Goal: Task Accomplishment & Management: Complete application form

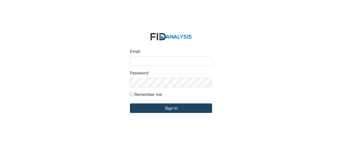
type input "[EMAIL_ADDRESS][DOMAIN_NAME]"
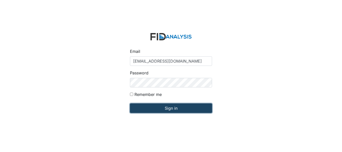
click at [150, 104] on input "Sign in" at bounding box center [171, 109] width 82 height 10
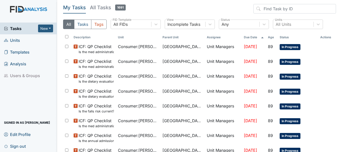
click at [21, 40] on link "Units" at bounding box center [28, 40] width 57 height 12
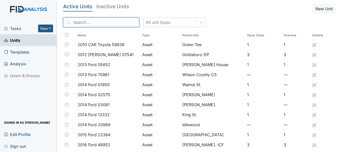
click at [94, 23] on input "search" at bounding box center [101, 23] width 76 height 10
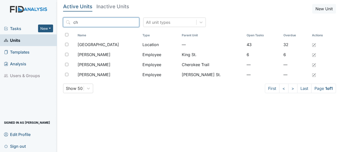
type input "c"
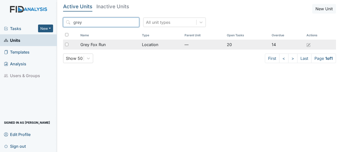
type input "grey"
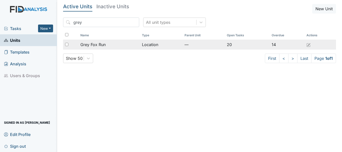
click at [102, 43] on span "Grey Fox Run" at bounding box center [92, 45] width 25 height 6
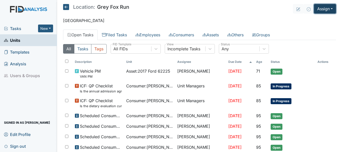
click at [321, 10] on button "Assign" at bounding box center [325, 9] width 22 height 10
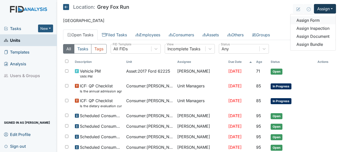
click at [316, 21] on link "Assign Form" at bounding box center [313, 20] width 45 height 8
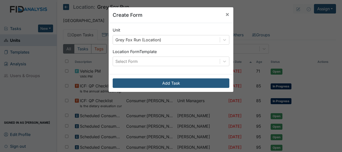
click at [318, 10] on div "Create Form × Unit Grey Fox Run (Location) Location Form Template Select Form A…" at bounding box center [171, 76] width 342 height 152
click at [226, 14] on span "×" at bounding box center [228, 14] width 4 height 7
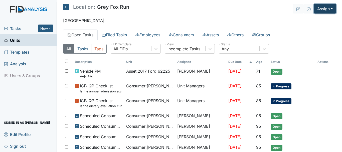
click at [327, 7] on button "Assign" at bounding box center [325, 9] width 22 height 10
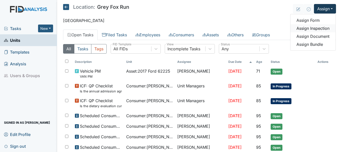
click at [320, 27] on link "Assign Inspection" at bounding box center [313, 28] width 45 height 8
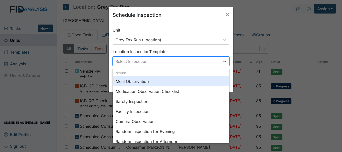
click at [222, 60] on icon at bounding box center [224, 61] width 5 height 5
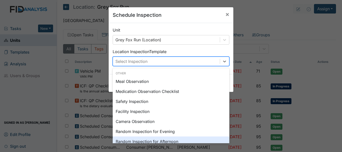
scroll to position [10, 0]
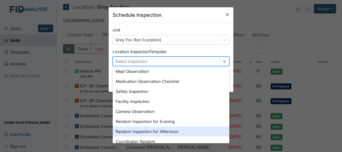
click at [203, 135] on div "Random Inspection for Afternoon" at bounding box center [171, 132] width 117 height 10
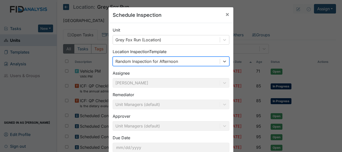
scroll to position [33, 0]
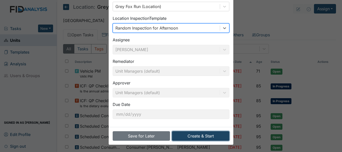
click at [200, 140] on button "Create & Start" at bounding box center [200, 136] width 57 height 10
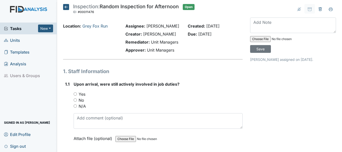
click at [75, 94] on input "Yes" at bounding box center [75, 93] width 3 height 3
radio input "true"
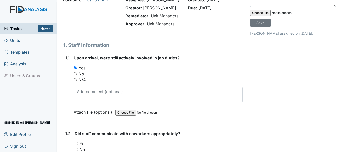
scroll to position [48, 0]
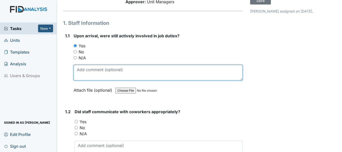
click at [116, 72] on textarea at bounding box center [158, 73] width 169 height 16
type textarea "s"
type textarea "@"
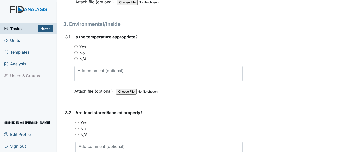
scroll to position [741, 0]
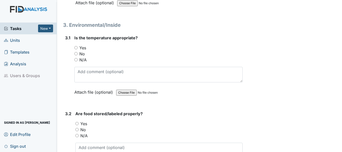
type textarea "Staff and consumers was going to pick up grocery."
click at [76, 48] on input "Yes" at bounding box center [75, 47] width 3 height 3
radio input "true"
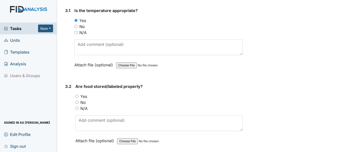
scroll to position [790, 0]
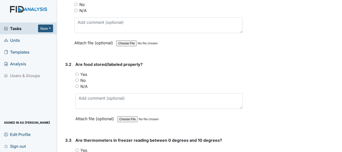
click at [77, 74] on input "Yes" at bounding box center [76, 74] width 3 height 3
radio input "true"
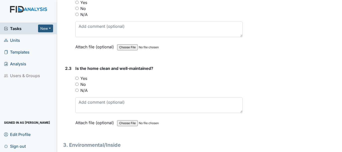
scroll to position [621, 0]
click at [75, 79] on input "Yes" at bounding box center [76, 77] width 3 height 3
radio input "true"
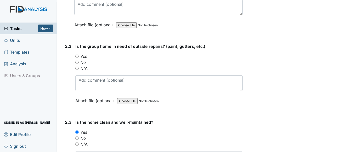
scroll to position [565, 0]
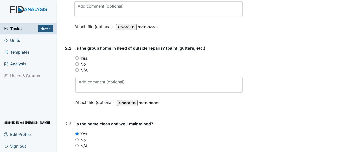
click at [77, 64] on input "No" at bounding box center [76, 63] width 3 height 3
radio input "true"
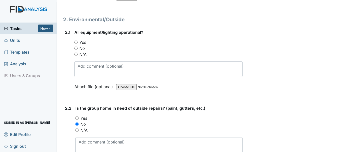
scroll to position [505, 0]
click at [74, 41] on input "Yes" at bounding box center [75, 42] width 3 height 3
radio input "true"
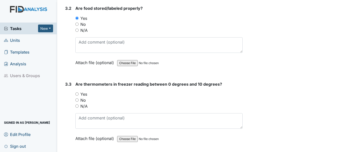
scroll to position [847, 0]
click at [77, 99] on input "No" at bounding box center [76, 99] width 3 height 3
radio input "true"
click at [77, 94] on input "Yes" at bounding box center [76, 93] width 3 height 3
radio input "true"
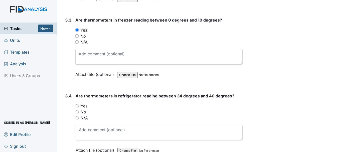
scroll to position [912, 0]
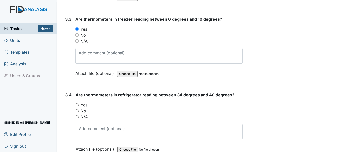
click at [76, 104] on input "Yes" at bounding box center [77, 104] width 3 height 3
radio input "true"
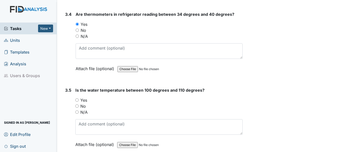
scroll to position [993, 0]
click at [78, 100] on input "Yes" at bounding box center [76, 99] width 3 height 3
radio input "true"
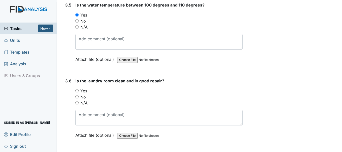
scroll to position [1079, 0]
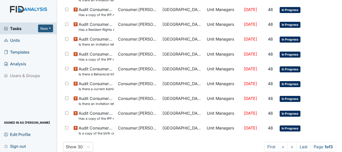
scroll to position [356, 0]
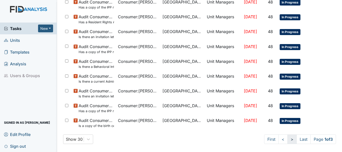
click at [288, 140] on link ">" at bounding box center [292, 140] width 9 height 10
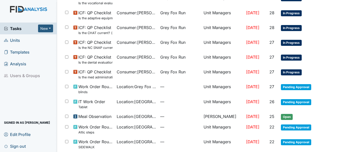
scroll to position [152, 0]
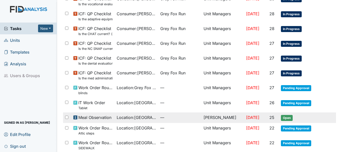
click at [285, 119] on span "Open" at bounding box center [287, 118] width 12 height 6
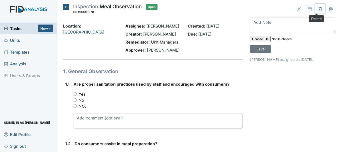
click at [319, 11] on icon at bounding box center [321, 9] width 4 height 4
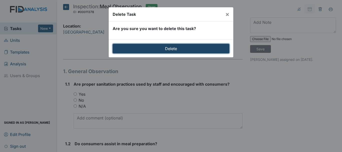
click at [179, 49] on input "Delete" at bounding box center [171, 49] width 117 height 10
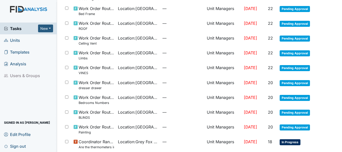
scroll to position [373, 0]
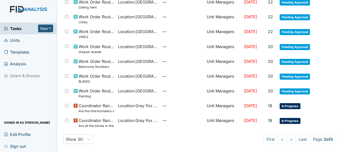
click at [21, 43] on link "Units" at bounding box center [28, 40] width 57 height 12
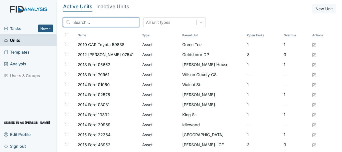
click at [100, 23] on input "search" at bounding box center [101, 23] width 76 height 10
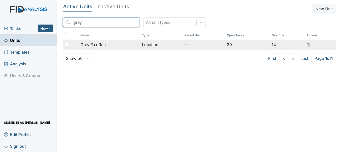
type input "grey"
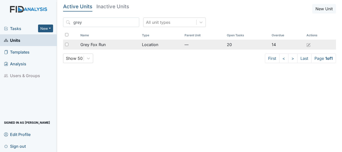
click at [101, 46] on span "Grey Fox Run" at bounding box center [92, 45] width 25 height 6
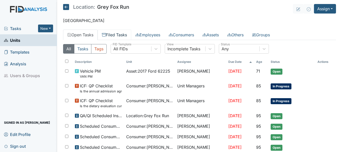
click at [118, 37] on link "Filed Tasks" at bounding box center [115, 35] width 34 height 11
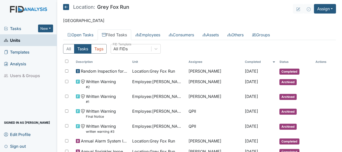
click at [23, 28] on span "Tasks" at bounding box center [21, 29] width 34 height 6
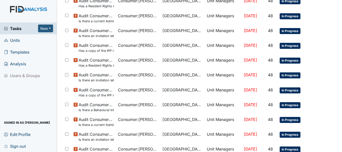
scroll to position [356, 0]
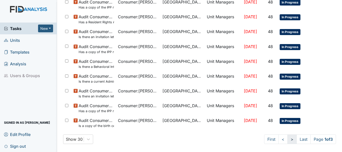
click at [288, 139] on link ">" at bounding box center [292, 140] width 9 height 10
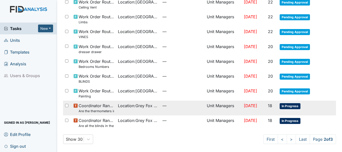
click at [283, 108] on span "In Progress" at bounding box center [290, 106] width 21 height 6
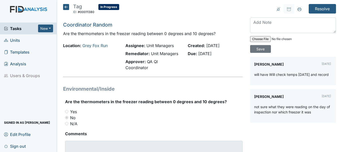
click at [64, 7] on icon at bounding box center [66, 7] width 6 height 6
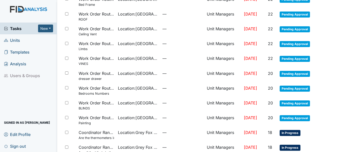
scroll to position [356, 0]
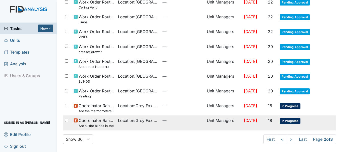
click at [287, 122] on span "In Progress" at bounding box center [290, 121] width 21 height 6
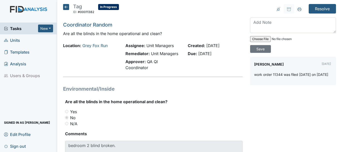
click at [66, 8] on icon at bounding box center [66, 7] width 6 height 6
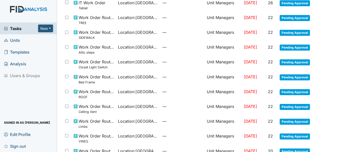
scroll to position [356, 0]
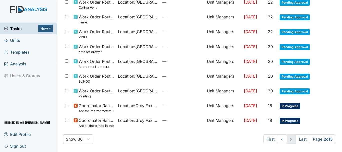
click at [287, 142] on link ">" at bounding box center [291, 140] width 9 height 10
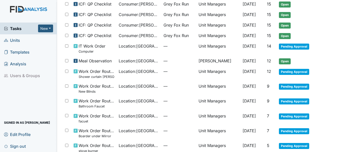
scroll to position [123, 0]
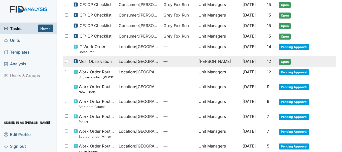
click at [287, 63] on span "Open" at bounding box center [285, 62] width 12 height 6
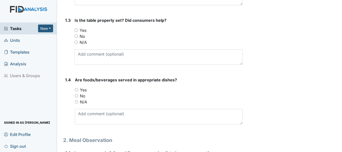
scroll to position [165, 0]
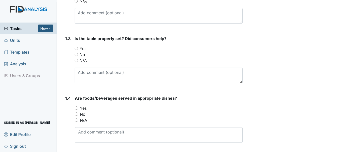
click at [75, 48] on input "Yes" at bounding box center [76, 48] width 3 height 3
radio input "true"
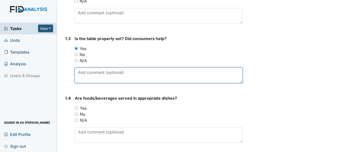
click at [105, 71] on textarea at bounding box center [159, 76] width 168 height 16
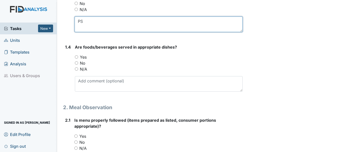
scroll to position [219, 0]
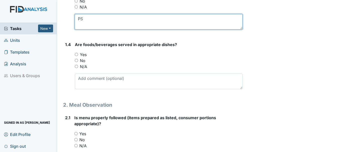
type textarea "PS"
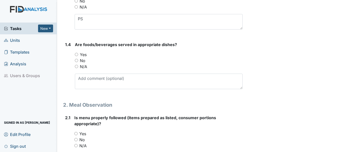
click at [78, 54] on input "Yes" at bounding box center [76, 54] width 3 height 3
radio input "true"
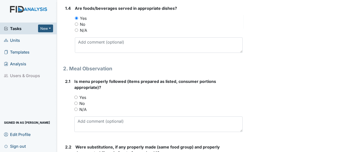
scroll to position [260, 0]
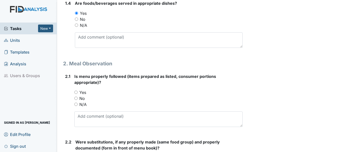
click at [75, 91] on input "Yes" at bounding box center [75, 92] width 3 height 3
radio input "true"
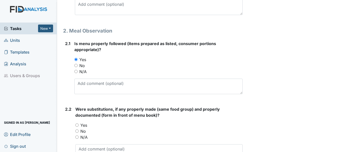
scroll to position [294, 0]
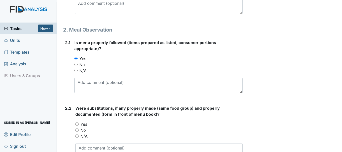
click at [77, 136] on input "N/A" at bounding box center [76, 136] width 3 height 3
radio input "true"
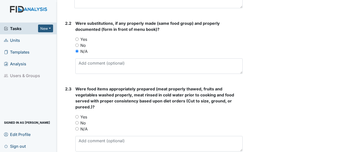
scroll to position [379, 0]
click at [78, 115] on input "Yes" at bounding box center [76, 116] width 3 height 3
radio input "true"
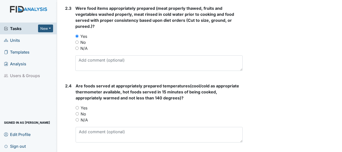
scroll to position [474, 0]
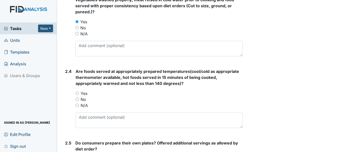
click at [77, 93] on input "Yes" at bounding box center [77, 93] width 3 height 3
radio input "true"
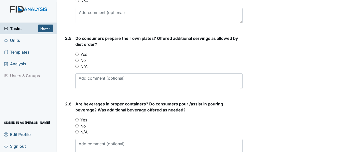
scroll to position [585, 0]
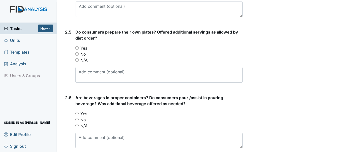
click at [77, 48] on input "Yes" at bounding box center [76, 47] width 3 height 3
radio input "true"
click at [110, 98] on span "Are beverages in proper containers? Do consumers pour /assist in pouring bevera…" at bounding box center [149, 100] width 148 height 11
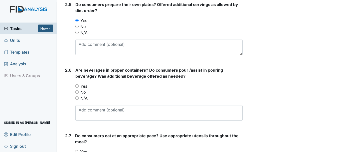
scroll to position [612, 0]
click at [78, 86] on input "Yes" at bounding box center [76, 86] width 3 height 3
radio input "true"
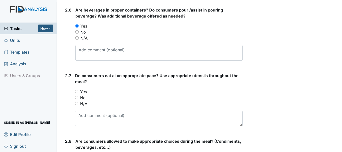
scroll to position [675, 0]
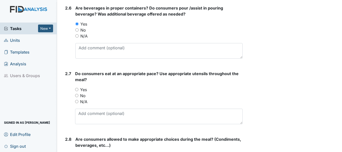
click at [77, 89] on input "Yes" at bounding box center [76, 89] width 3 height 3
radio input "true"
click at [77, 96] on input "No" at bounding box center [76, 95] width 3 height 3
radio input "true"
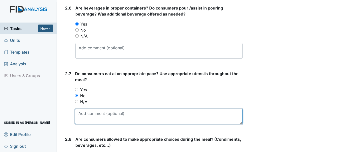
click at [92, 111] on textarea at bounding box center [159, 117] width 168 height 16
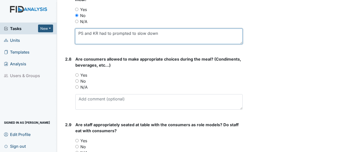
scroll to position [762, 0]
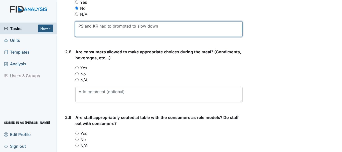
type textarea "PS and KR had to prompted to slow down"
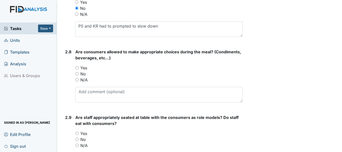
click at [78, 66] on input "Yes" at bounding box center [76, 67] width 3 height 3
radio input "true"
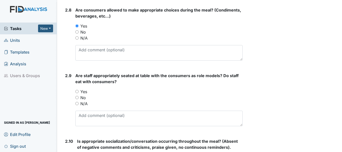
scroll to position [807, 0]
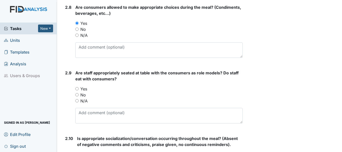
click at [78, 89] on input "Yes" at bounding box center [76, 88] width 3 height 3
radio input "true"
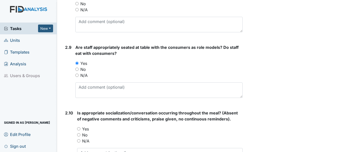
scroll to position [834, 0]
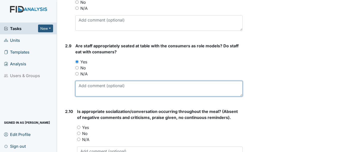
click at [100, 87] on textarea at bounding box center [158, 89] width 167 height 16
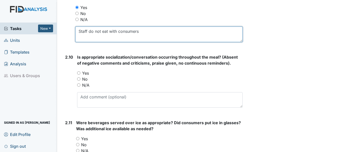
scroll to position [889, 0]
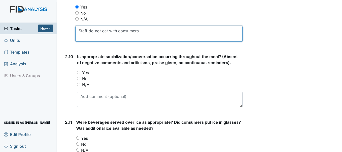
type textarea "Staff do not eat with consumers"
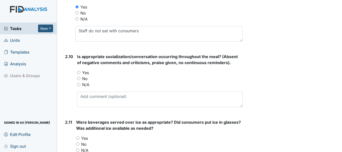
click at [79, 72] on input "Yes" at bounding box center [78, 72] width 3 height 3
radio input "true"
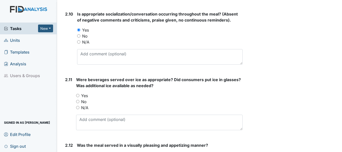
scroll to position [933, 0]
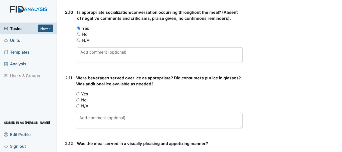
click at [78, 93] on input "Yes" at bounding box center [77, 93] width 3 height 3
radio input "true"
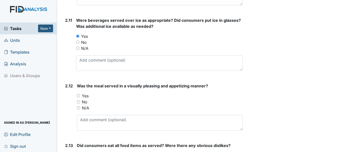
scroll to position [992, 0]
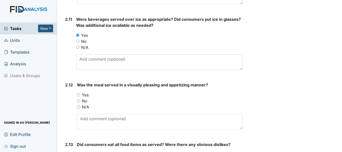
click at [79, 95] on input "Yes" at bounding box center [78, 94] width 3 height 3
radio input "true"
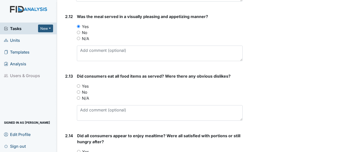
scroll to position [1061, 0]
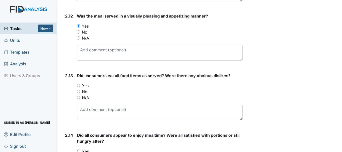
click at [79, 85] on input "Yes" at bounding box center [78, 85] width 3 height 3
radio input "true"
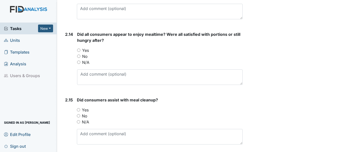
scroll to position [1164, 0]
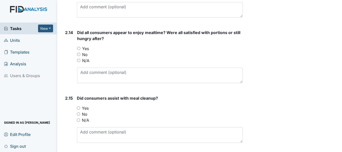
click at [79, 47] on input "Yes" at bounding box center [78, 48] width 3 height 3
radio input "true"
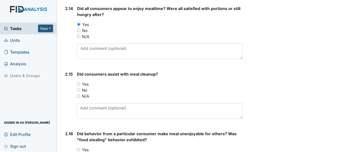
scroll to position [1189, 0]
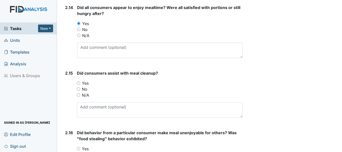
click at [78, 83] on input "Yes" at bounding box center [78, 82] width 3 height 3
radio input "true"
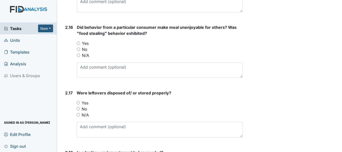
scroll to position [1297, 0]
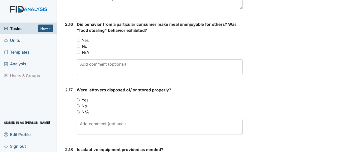
click at [78, 52] on input "N/A" at bounding box center [78, 52] width 3 height 3
radio input "true"
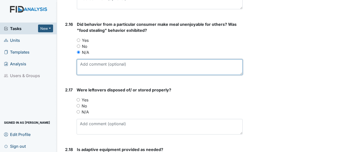
click at [118, 66] on textarea at bounding box center [160, 67] width 166 height 16
type textarea "no behaviors"
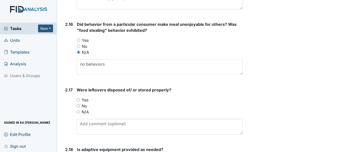
click at [78, 100] on input "Yes" at bounding box center [78, 99] width 3 height 3
radio input "true"
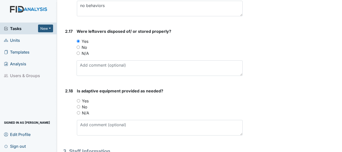
scroll to position [1361, 0]
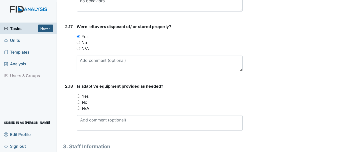
click at [79, 96] on input "Yes" at bounding box center [78, 95] width 3 height 3
radio input "true"
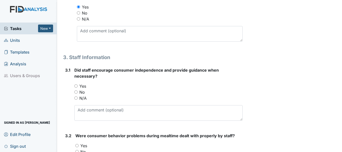
scroll to position [1450, 0]
click at [75, 85] on input "Yes" at bounding box center [75, 85] width 3 height 3
radio input "true"
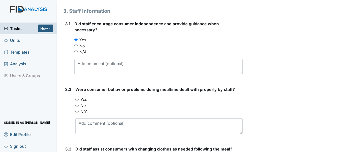
scroll to position [1497, 0]
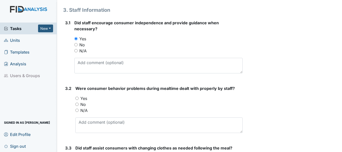
click at [79, 112] on input "N/A" at bounding box center [76, 110] width 3 height 3
radio input "true"
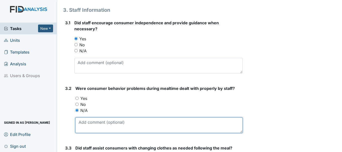
click at [94, 121] on textarea at bounding box center [158, 126] width 167 height 16
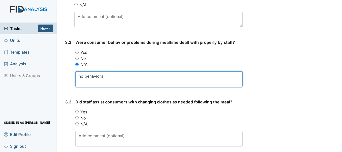
scroll to position [1563, 0]
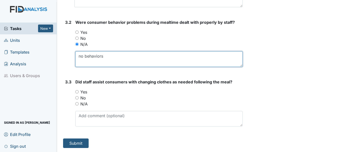
type textarea "no behaviors"
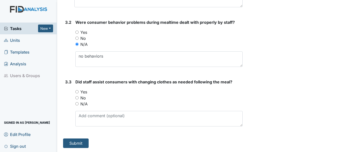
click at [77, 104] on input "N/A" at bounding box center [76, 103] width 3 height 3
radio input "true"
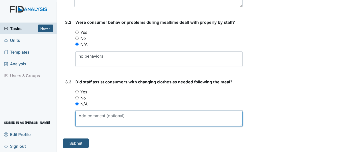
click at [101, 118] on textarea at bounding box center [158, 119] width 167 height 16
type textarea "c"
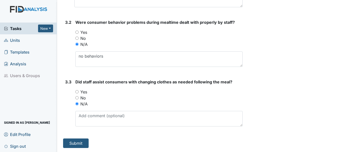
click at [77, 92] on input "Yes" at bounding box center [76, 91] width 3 height 3
radio input "true"
click at [77, 143] on button "Submit" at bounding box center [76, 144] width 26 height 10
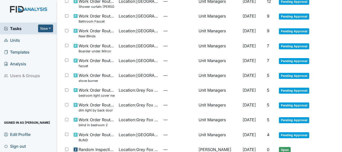
scroll to position [224, 0]
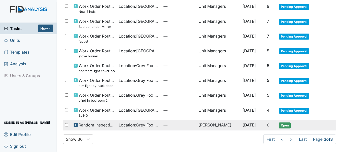
click at [280, 129] on td "Open" at bounding box center [297, 125] width 41 height 11
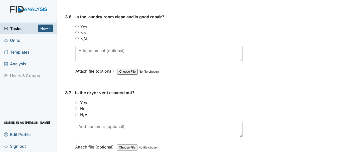
scroll to position [1142, 0]
click at [77, 25] on input "Yes" at bounding box center [76, 26] width 3 height 3
radio input "true"
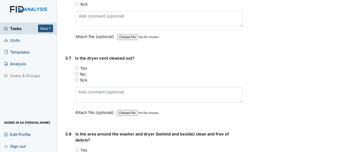
scroll to position [1178, 0]
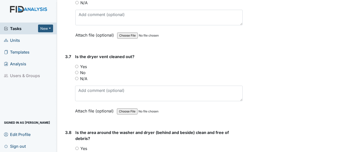
click at [77, 65] on input "Yes" at bounding box center [76, 66] width 3 height 3
radio input "true"
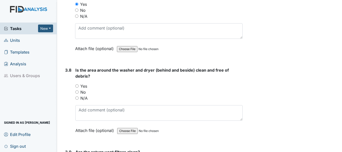
scroll to position [1241, 0]
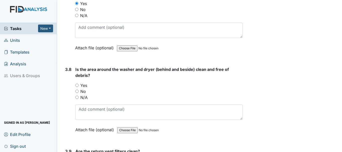
click at [77, 86] on input "Yes" at bounding box center [76, 85] width 3 height 3
radio input "true"
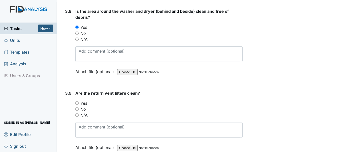
scroll to position [1309, 0]
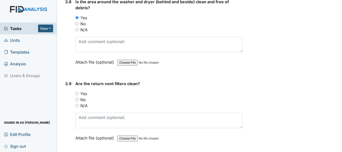
click at [77, 93] on input "Yes" at bounding box center [76, 93] width 3 height 3
radio input "true"
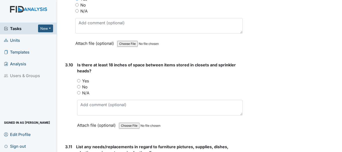
scroll to position [1405, 0]
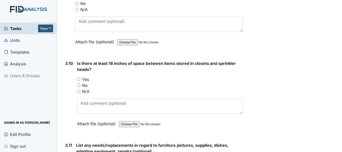
click at [79, 85] on input "No" at bounding box center [78, 85] width 3 height 3
radio input "true"
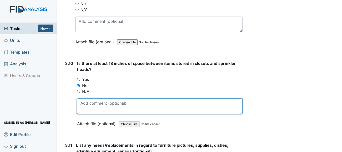
click at [119, 106] on textarea at bounding box center [160, 107] width 166 height 16
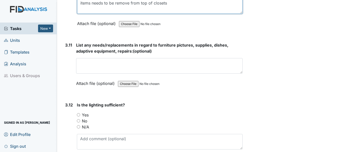
scroll to position [1506, 0]
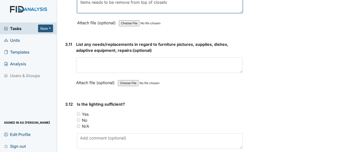
type textarea "items needs to be remove from top of closets"
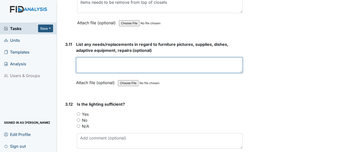
click at [136, 70] on textarea at bounding box center [159, 65] width 167 height 16
type textarea "none"
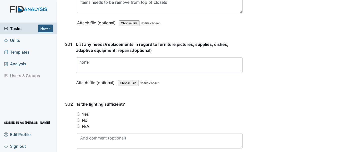
click at [79, 114] on input "Yes" at bounding box center [78, 114] width 3 height 3
radio input "true"
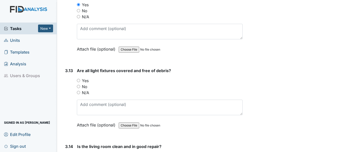
scroll to position [1617, 0]
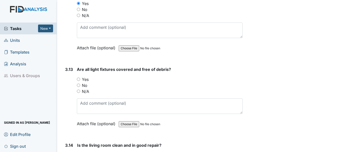
click at [79, 79] on input "Yes" at bounding box center [78, 79] width 3 height 3
radio input "true"
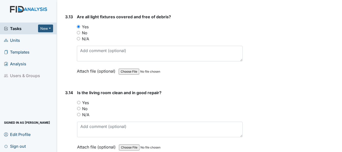
scroll to position [1670, 0]
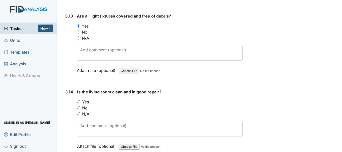
click at [79, 102] on input "Yes" at bounding box center [78, 101] width 3 height 3
radio input "true"
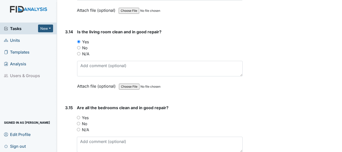
scroll to position [1734, 0]
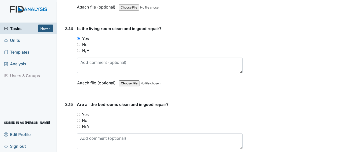
click at [80, 113] on input "Yes" at bounding box center [78, 114] width 3 height 3
radio input "true"
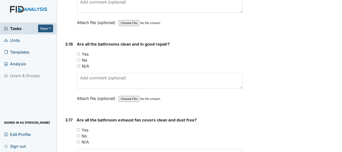
scroll to position [1871, 0]
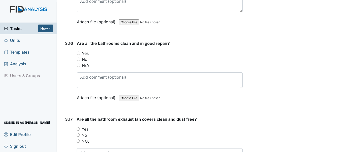
click at [78, 53] on input "Yes" at bounding box center [78, 53] width 3 height 3
radio input "true"
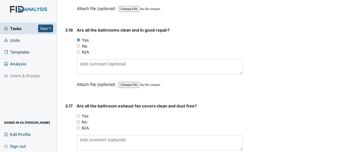
scroll to position [1897, 0]
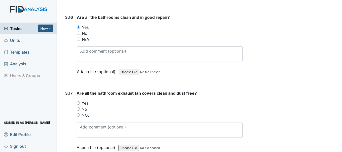
click at [78, 103] on input "Yes" at bounding box center [78, 103] width 3 height 3
radio input "true"
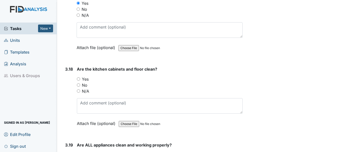
scroll to position [1997, 0]
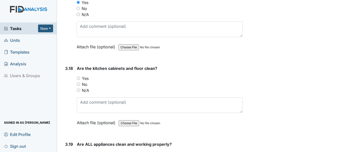
click at [78, 77] on input "Yes" at bounding box center [78, 78] width 3 height 3
radio input "true"
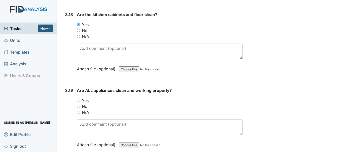
scroll to position [2052, 0]
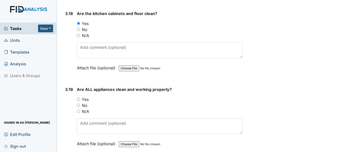
click at [78, 99] on input "Yes" at bounding box center [78, 99] width 3 height 3
radio input "true"
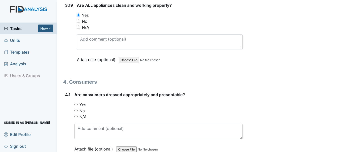
scroll to position [2139, 0]
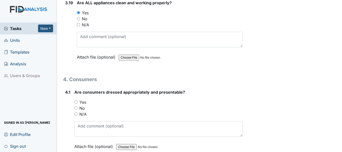
click at [76, 102] on input "Yes" at bounding box center [75, 102] width 3 height 3
radio input "true"
click at [75, 108] on input "No" at bounding box center [75, 108] width 3 height 3
radio input "true"
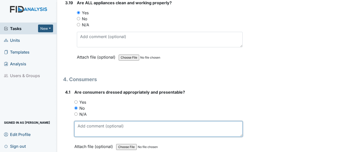
click at [110, 123] on textarea at bounding box center [158, 129] width 168 height 16
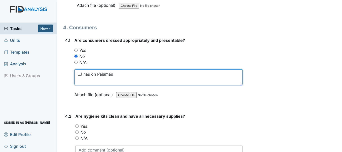
scroll to position [2191, 0]
type textarea "LJ has on Pajamas"
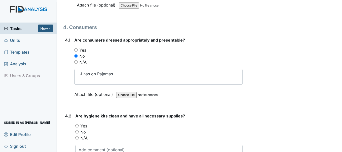
click at [77, 125] on input "Yes" at bounding box center [76, 125] width 3 height 3
radio input "true"
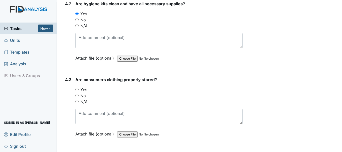
scroll to position [2305, 0]
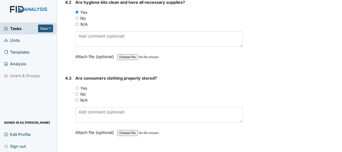
click at [77, 88] on input "Yes" at bounding box center [76, 87] width 3 height 3
radio input "true"
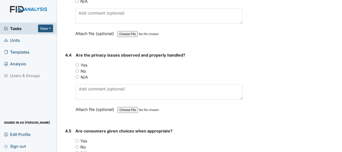
scroll to position [2417, 0]
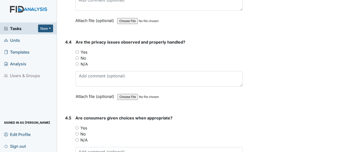
click at [77, 64] on input "N/A" at bounding box center [77, 63] width 3 height 3
radio input "true"
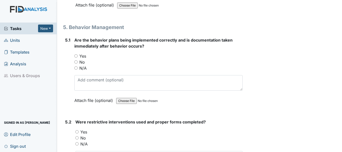
scroll to position [2643, 0]
